Goal: Task Accomplishment & Management: Manage account settings

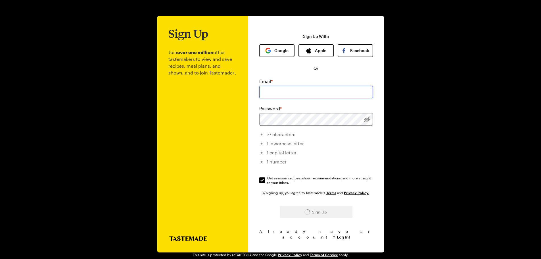
click at [281, 91] on input "email" at bounding box center [316, 92] width 114 height 13
type input "[EMAIL_ADDRESS][DOMAIN_NAME]"
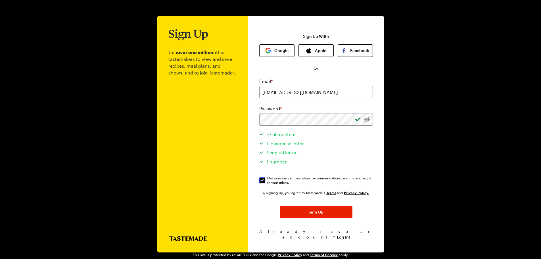
click at [261, 179] on input "Get seasonal recipes, show recommendations, and more straight to your inbox. Ge…" at bounding box center [262, 180] width 6 height 6
checkbox input "false"
click at [306, 210] on button "Sign Up" at bounding box center [316, 212] width 73 height 13
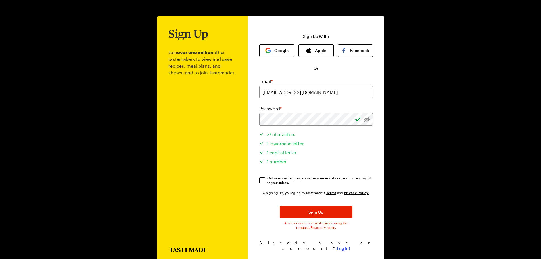
click at [342, 246] on span "Log In!" at bounding box center [343, 249] width 13 height 6
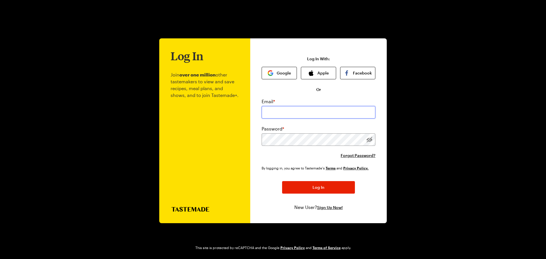
click at [289, 111] on input "email" at bounding box center [318, 112] width 114 height 13
type input "[EMAIL_ADDRESS][DOMAIN_NAME]"
click at [282, 181] on button "Log In" at bounding box center [318, 187] width 73 height 13
